Goal: Transaction & Acquisition: Subscribe to service/newsletter

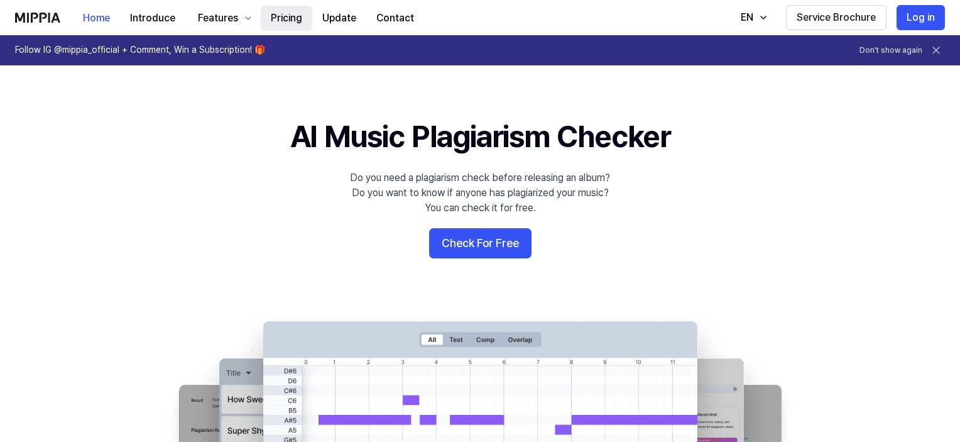
click at [294, 15] on button "Pricing" at bounding box center [287, 18] width 52 height 25
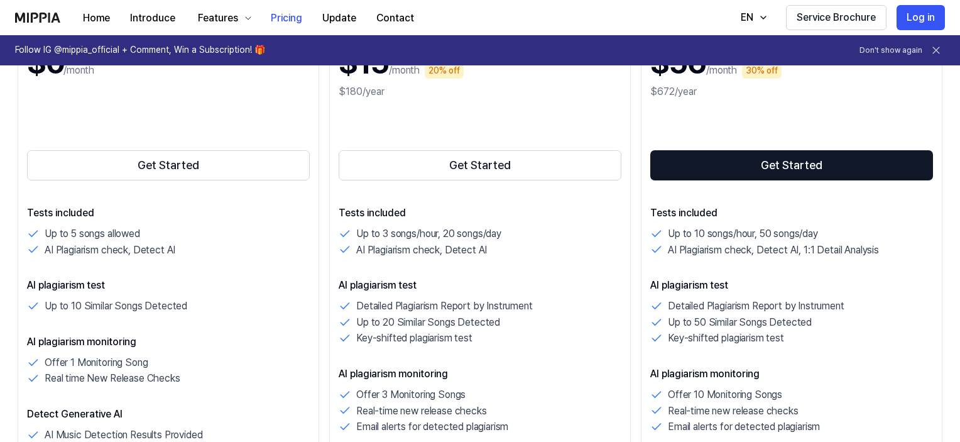
scroll to position [239, 0]
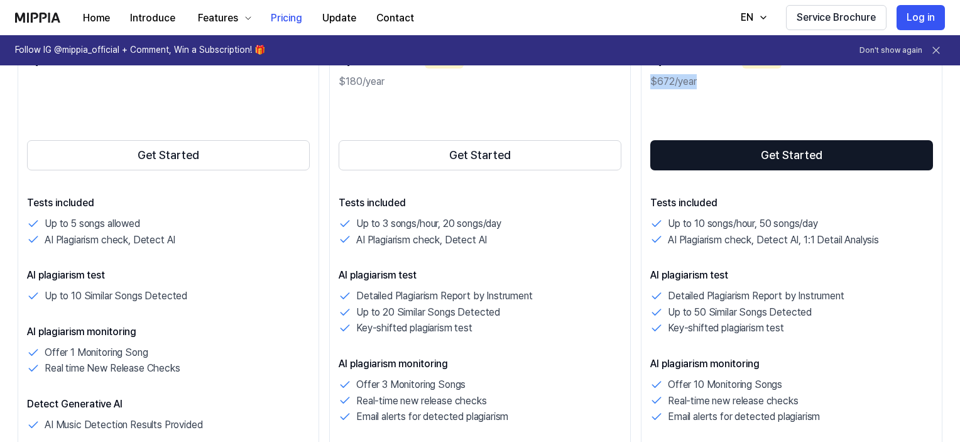
drag, startPoint x: 960, startPoint y: 72, endPoint x: 960, endPoint y: 87, distance: 14.5
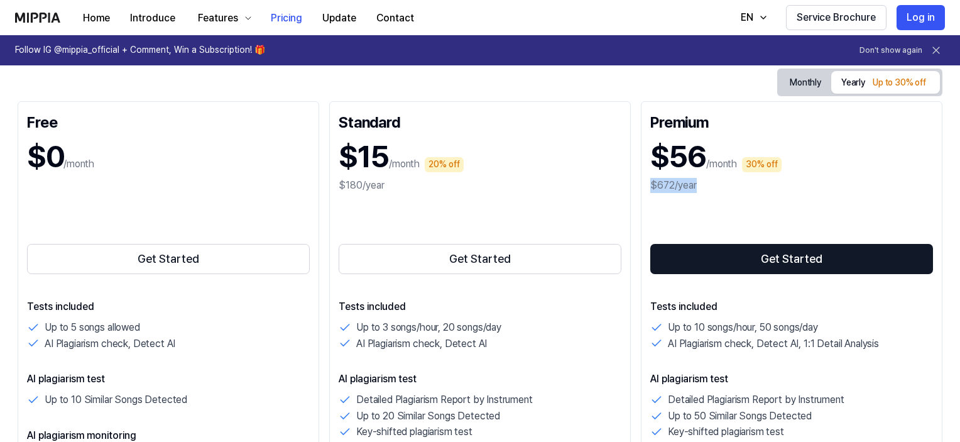
scroll to position [0, 0]
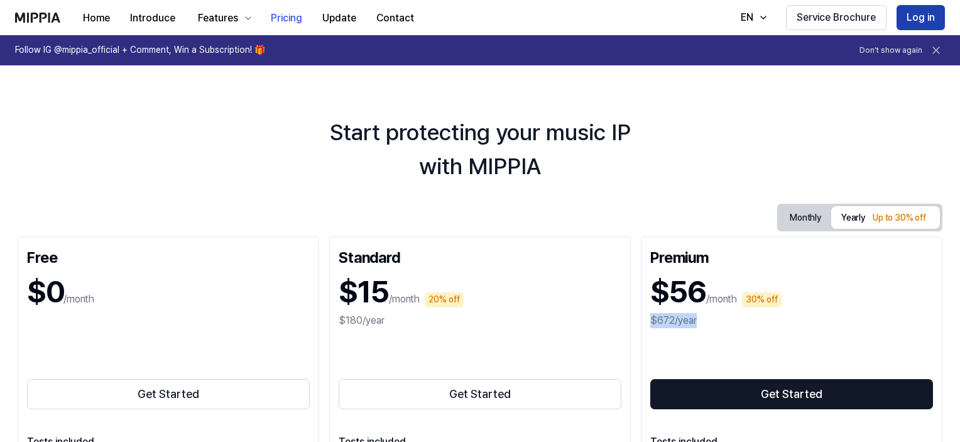
click at [922, 13] on button "Log in" at bounding box center [921, 17] width 48 height 25
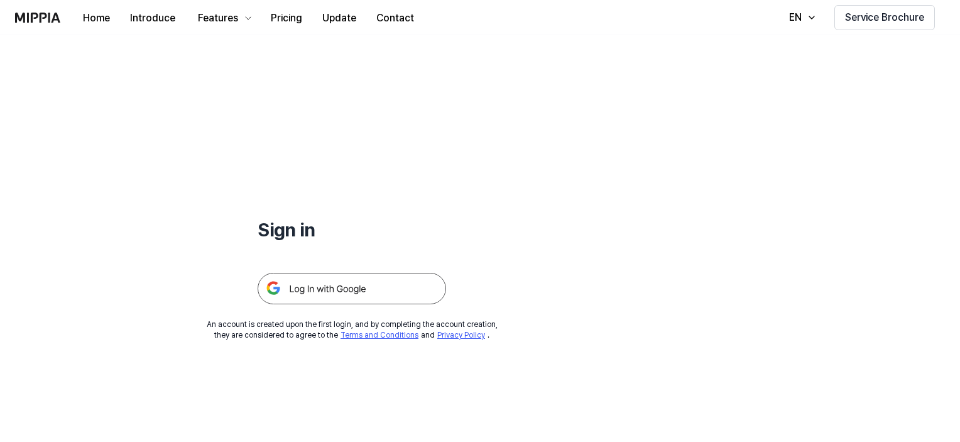
click at [375, 294] on img at bounding box center [352, 288] width 189 height 31
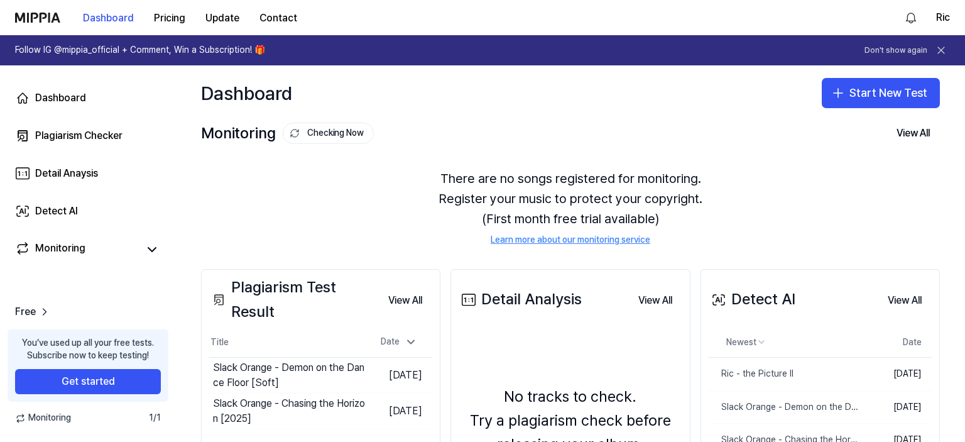
click at [943, 48] on icon at bounding box center [941, 50] width 6 height 6
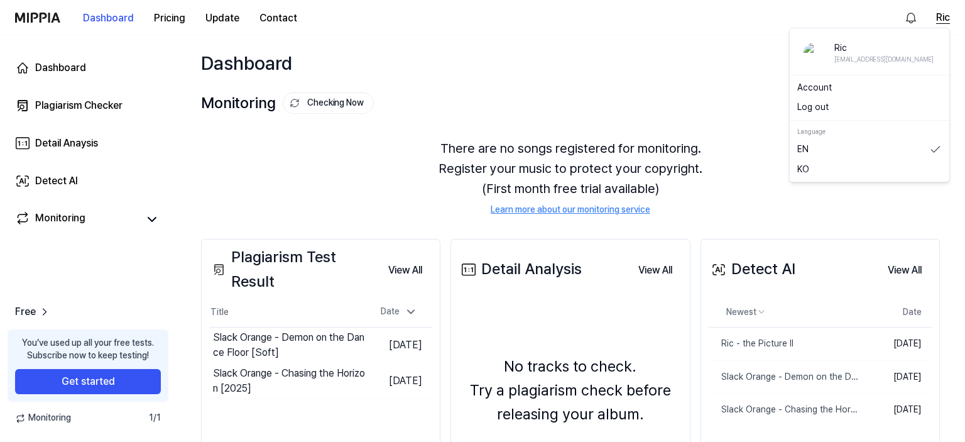
click at [939, 18] on button "Ric" at bounding box center [943, 17] width 14 height 15
click at [812, 108] on button "Log out" at bounding box center [870, 107] width 145 height 13
